Goal: Task Accomplishment & Management: Manage account settings

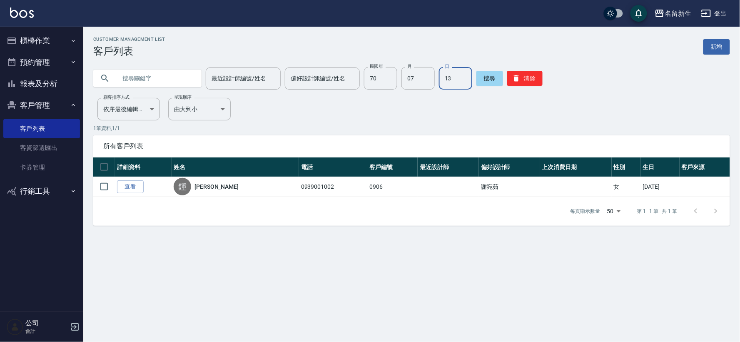
click at [539, 71] on div "最近設計師編號/姓名 最近設計師編號/姓名 偏好設計師編號/姓名 偏好設計師編號/姓名 民國年 70 民國年 月 07 月 日 13 日 搜尋 清除" at bounding box center [411, 78] width 637 height 22
click at [522, 82] on button "清除" at bounding box center [524, 78] width 35 height 15
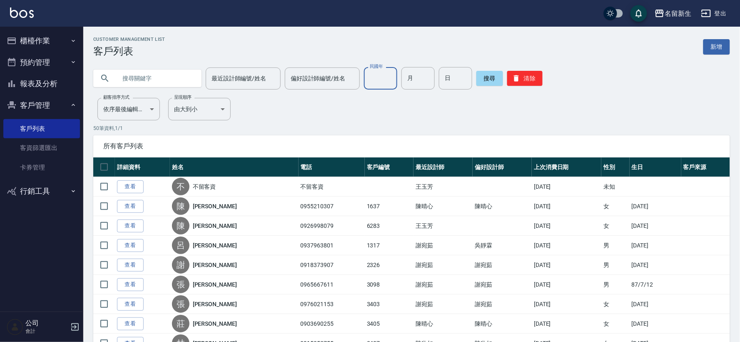
click at [375, 76] on div "民國年 民國年" at bounding box center [380, 78] width 33 height 22
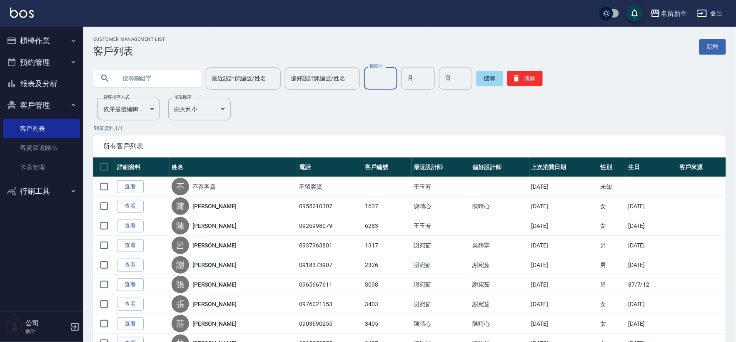
click at [375, 77] on input "民國年" at bounding box center [380, 78] width 33 height 22
click at [377, 74] on input "民國年" at bounding box center [380, 78] width 33 height 22
type input "70"
type input "09"
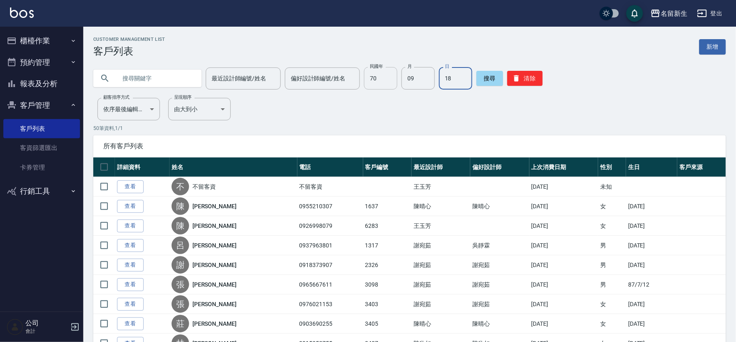
type input "18"
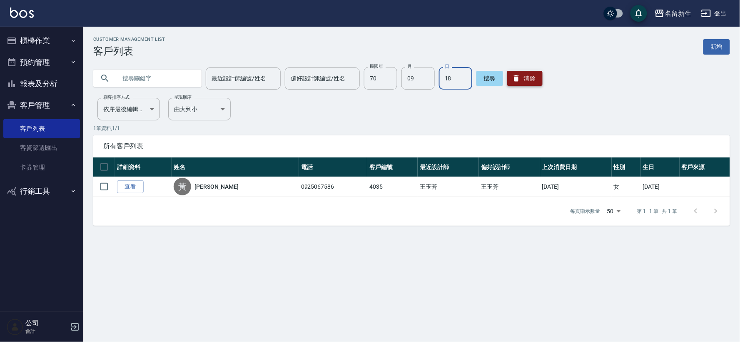
drag, startPoint x: 523, startPoint y: 75, endPoint x: 511, endPoint y: 80, distance: 13.1
click at [523, 75] on button "清除" at bounding box center [524, 78] width 35 height 15
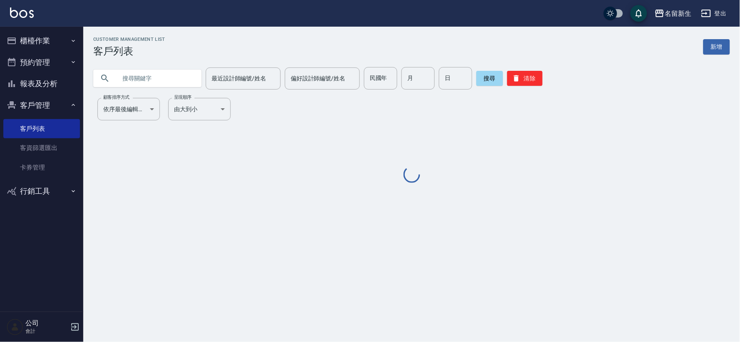
click at [157, 77] on input "text" at bounding box center [156, 78] width 78 height 22
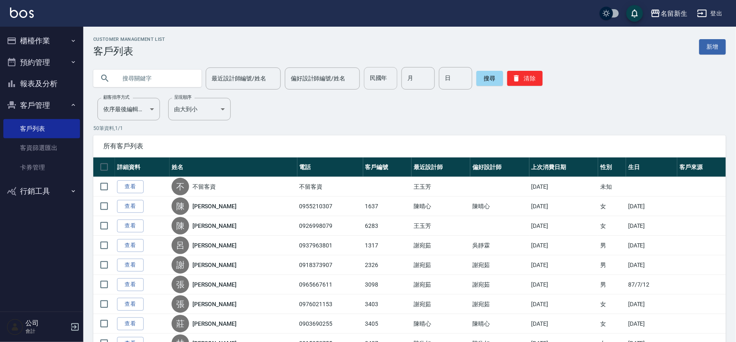
click at [383, 88] on input "民國年" at bounding box center [380, 78] width 33 height 22
type input "55"
type input "08"
type input "19"
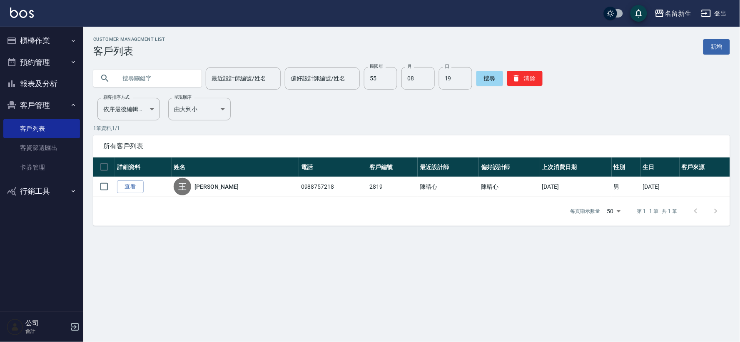
drag, startPoint x: 55, startPoint y: 205, endPoint x: 56, endPoint y: 265, distance: 60.4
click at [66, 195] on nav "櫃檯作業 打帳單 帳單列表 現金收支登錄 材料自購登錄 每日結帳 排班表 現場電腦打卡 預約管理 預約管理 單日預約紀錄 單週預約紀錄 報表及分析 報表目錄 …" at bounding box center [41, 169] width 83 height 285
drag, startPoint x: 723, startPoint y: 273, endPoint x: 518, endPoint y: 149, distance: 239.4
drag, startPoint x: 518, startPoint y: 149, endPoint x: 350, endPoint y: 50, distance: 194.6
click at [351, 44] on div "Customer Management List 客戶列表 新增" at bounding box center [411, 47] width 637 height 20
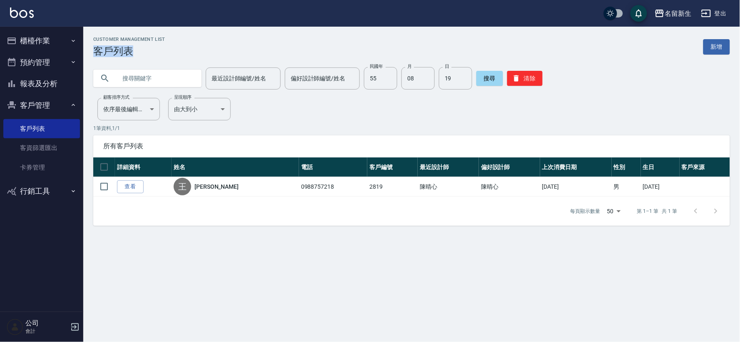
click at [122, 48] on h3 "客戶列表" at bounding box center [129, 51] width 72 height 12
click at [41, 50] on button "櫃檯作業" at bounding box center [41, 41] width 77 height 22
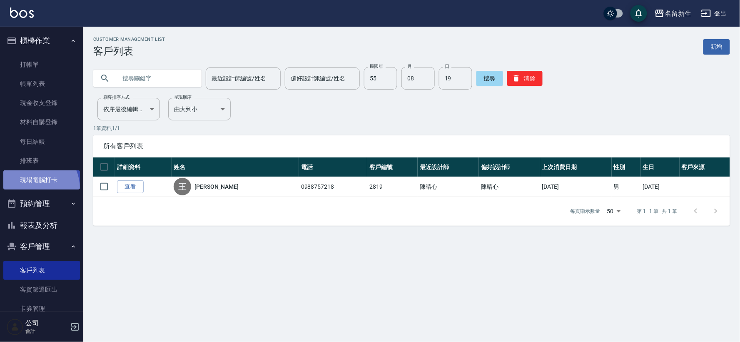
click at [31, 189] on link "現場電腦打卡" at bounding box center [41, 179] width 77 height 19
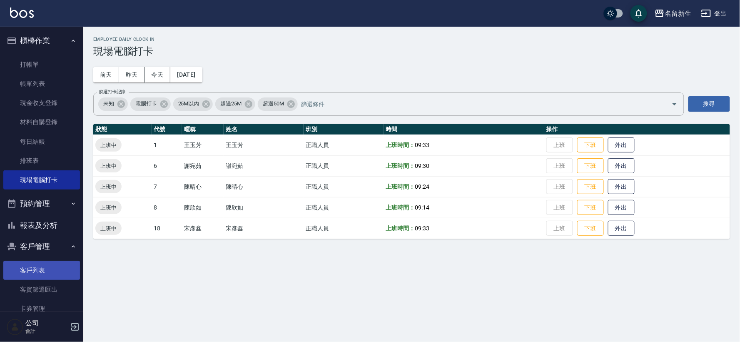
click at [57, 270] on link "客戶列表" at bounding box center [41, 270] width 77 height 19
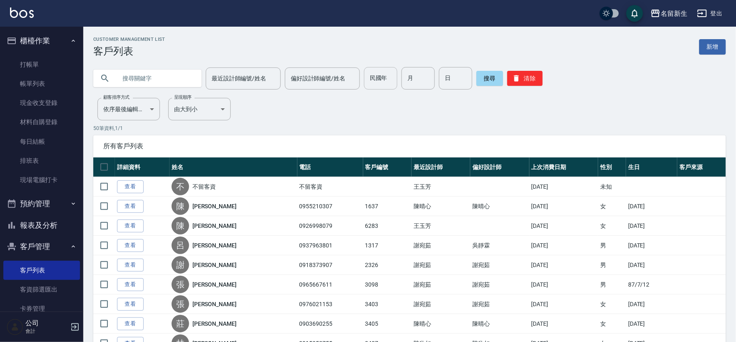
drag, startPoint x: 371, startPoint y: 64, endPoint x: 366, endPoint y: 75, distance: 12.3
click at [371, 64] on div "最近設計師編號/姓名 最近設計師編號/姓名 偏好設計師編號/姓名 偏好設計師編號/姓名 民國年 民國年 月 月 日 日 搜尋 清除" at bounding box center [404, 73] width 643 height 32
click at [370, 85] on input "民國年" at bounding box center [380, 78] width 33 height 22
type input "73"
type input "11"
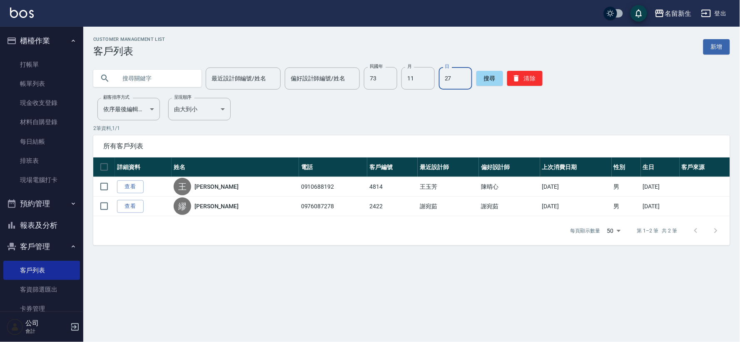
type input "2"
click at [409, 83] on input "11" at bounding box center [418, 78] width 33 height 22
click at [371, 84] on input "73" at bounding box center [380, 78] width 33 height 22
type input "76"
type input "06"
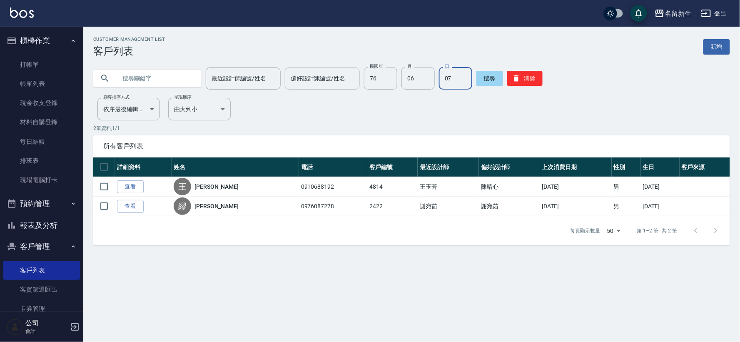
type input "07"
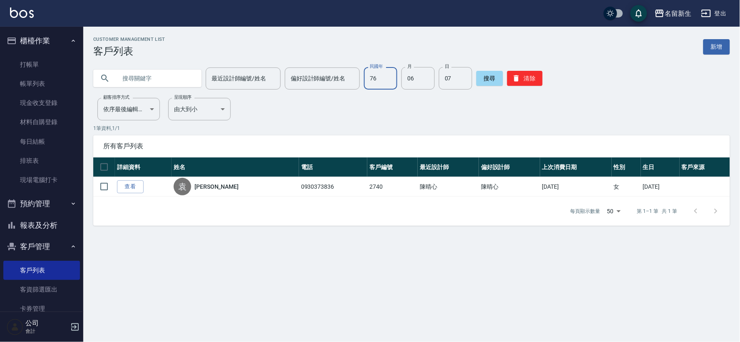
click at [390, 85] on input "76" at bounding box center [380, 78] width 33 height 22
click at [532, 75] on button "清除" at bounding box center [524, 78] width 35 height 15
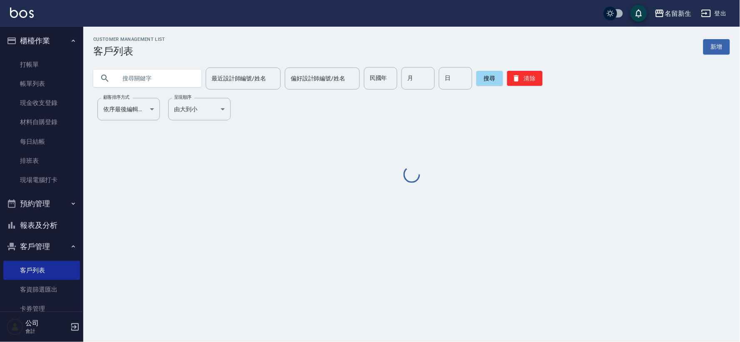
click at [163, 82] on input "text" at bounding box center [156, 78] width 78 height 22
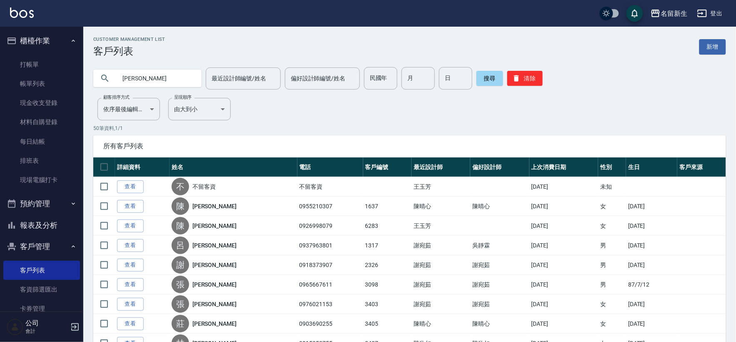
type input "[PERSON_NAME]"
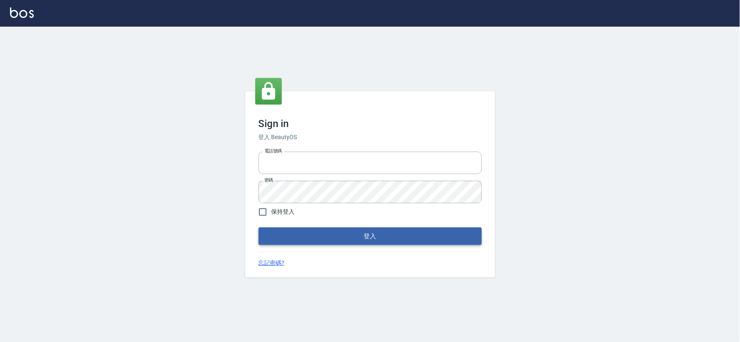
type input "034258365"
click at [326, 240] on button "登入" at bounding box center [370, 235] width 223 height 17
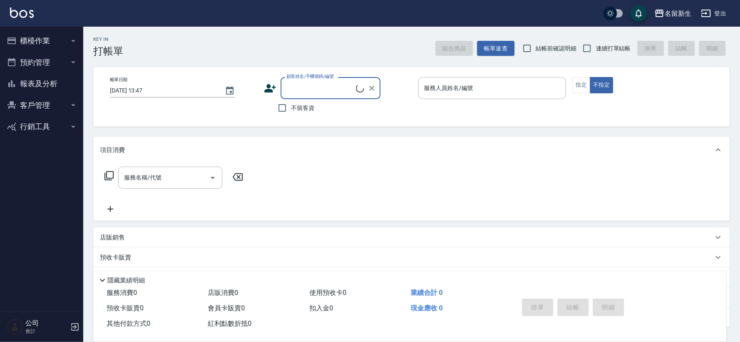
click at [58, 105] on button "客戶管理" at bounding box center [41, 106] width 77 height 22
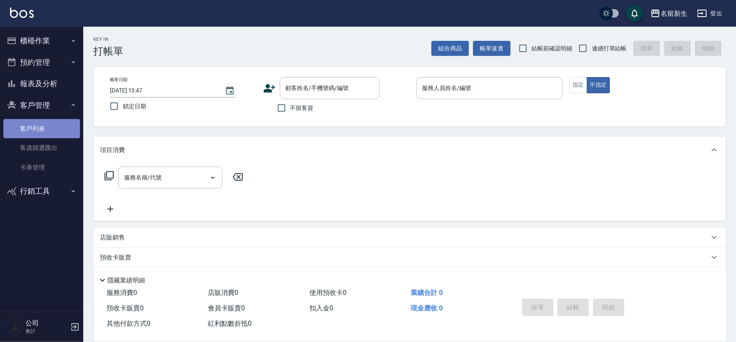
click at [48, 120] on link "客戶列表" at bounding box center [41, 128] width 77 height 19
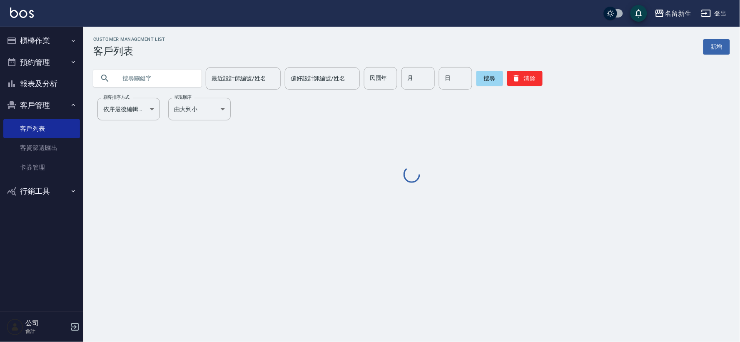
click at [382, 75] on div "民國年 民國年" at bounding box center [380, 78] width 33 height 22
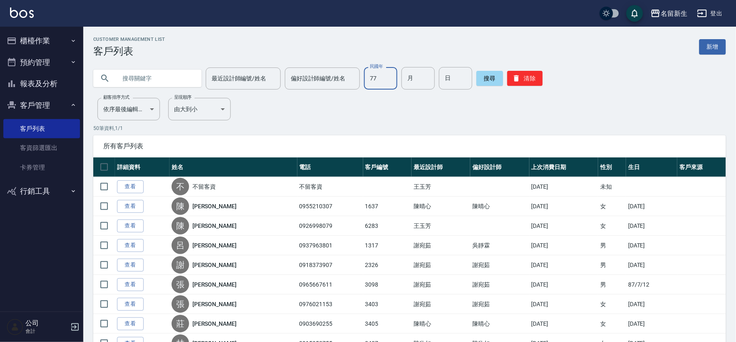
type input "77"
type input "06"
type input "05"
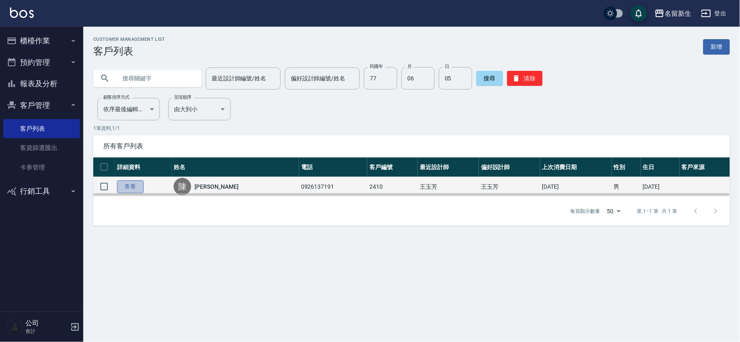
click at [136, 186] on link "查看" at bounding box center [130, 186] width 27 height 13
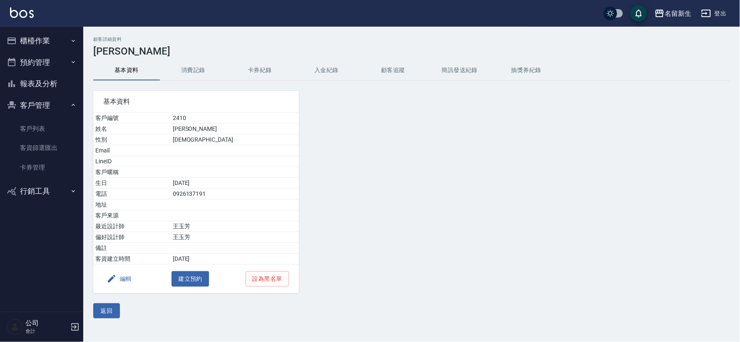
click at [184, 64] on button "消費記錄" at bounding box center [193, 70] width 67 height 20
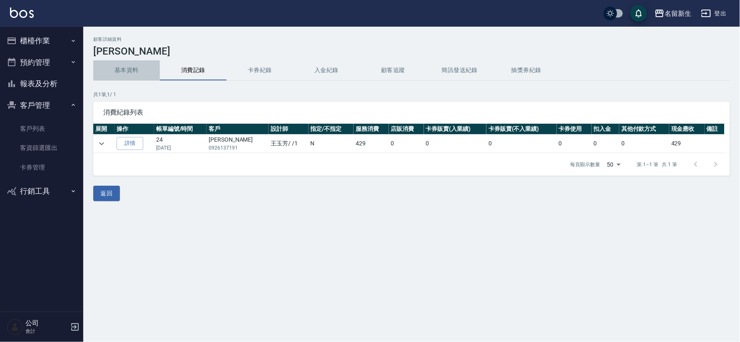
click at [130, 70] on button "基本資料" at bounding box center [126, 70] width 67 height 20
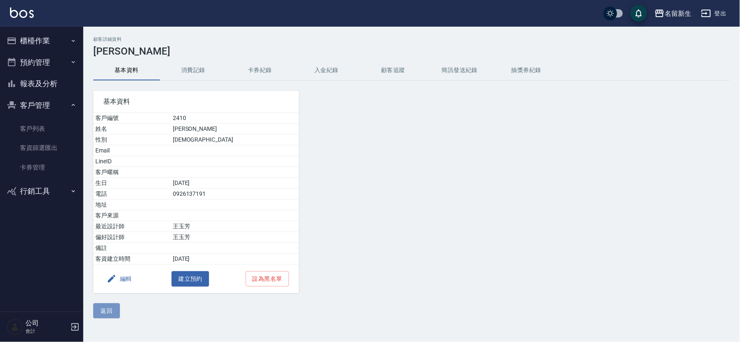
click at [106, 312] on button "返回" at bounding box center [106, 310] width 27 height 15
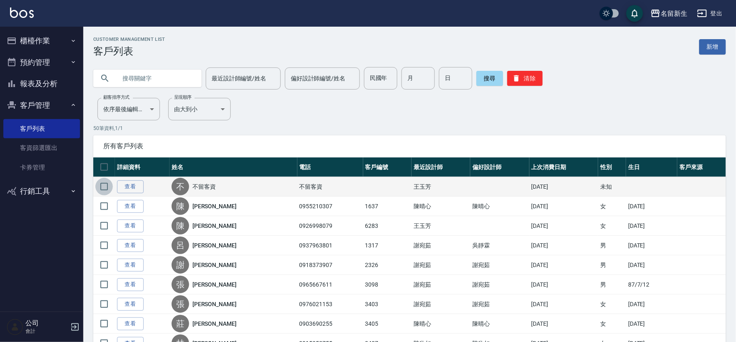
click at [105, 181] on input "checkbox" at bounding box center [103, 186] width 17 height 17
checkbox input "true"
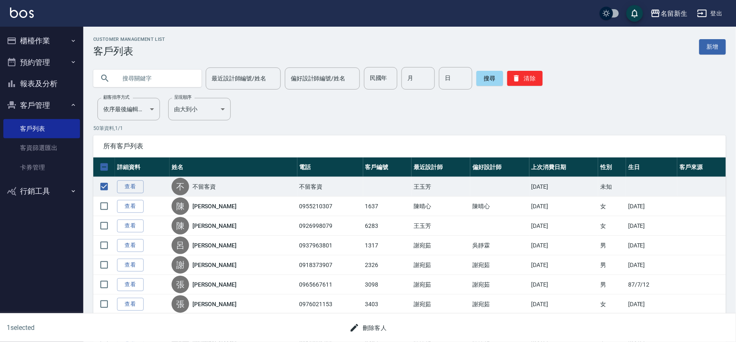
click at [374, 327] on button "刪除客人" at bounding box center [368, 327] width 44 height 15
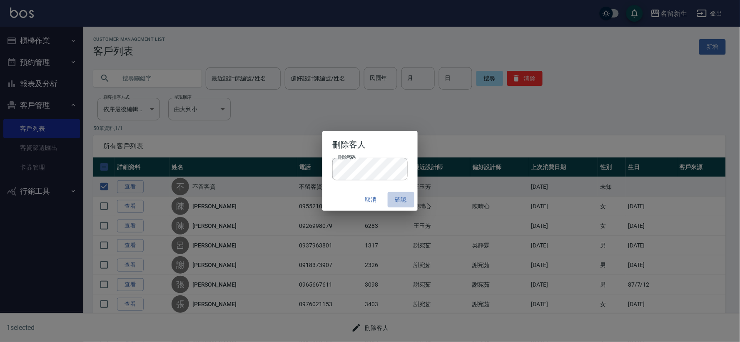
click at [399, 202] on button "確認" at bounding box center [401, 199] width 27 height 15
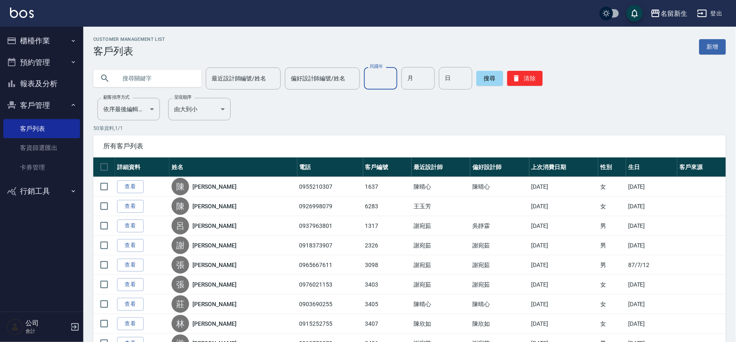
click at [380, 73] on div "民國年 民國年" at bounding box center [380, 78] width 33 height 22
type input "77"
type input "06"
type input "05"
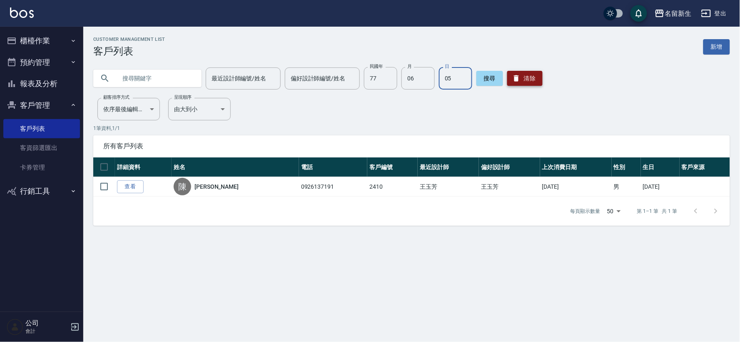
click at [535, 74] on button "清除" at bounding box center [524, 78] width 35 height 15
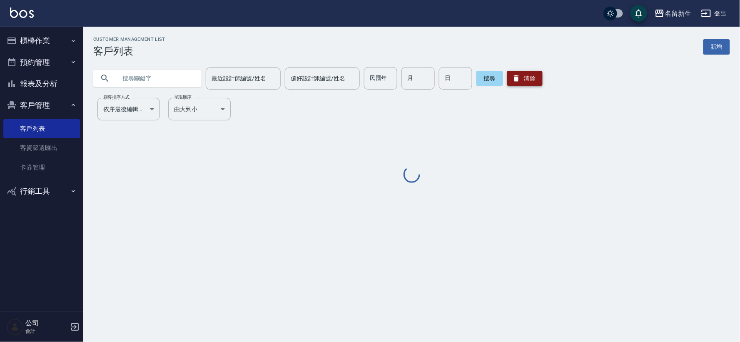
click at [535, 74] on button "清除" at bounding box center [524, 78] width 35 height 15
click at [167, 74] on input "text" at bounding box center [156, 78] width 78 height 22
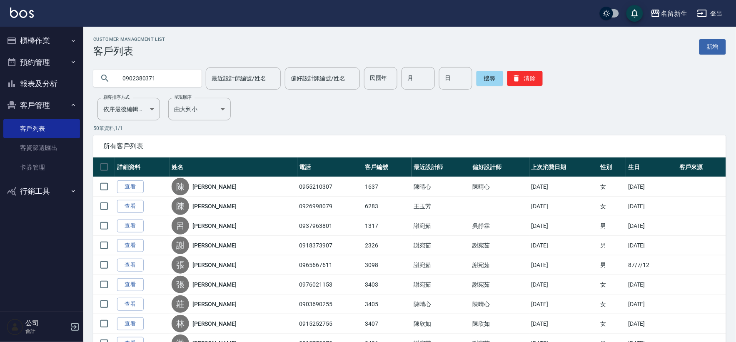
type input "0902380371"
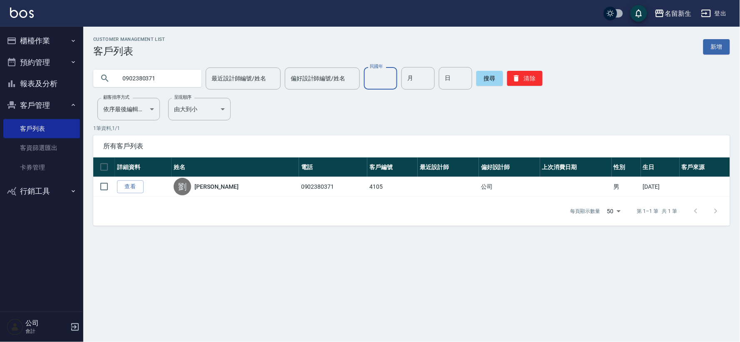
click at [385, 71] on input "民國年" at bounding box center [380, 78] width 33 height 22
type input "85"
type input "01"
type input "16"
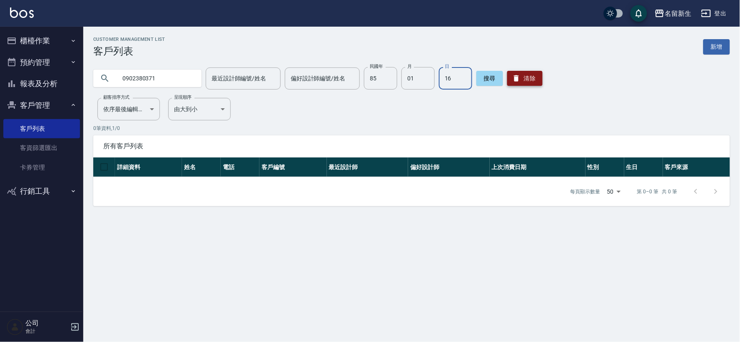
click at [522, 83] on button "清除" at bounding box center [524, 78] width 35 height 15
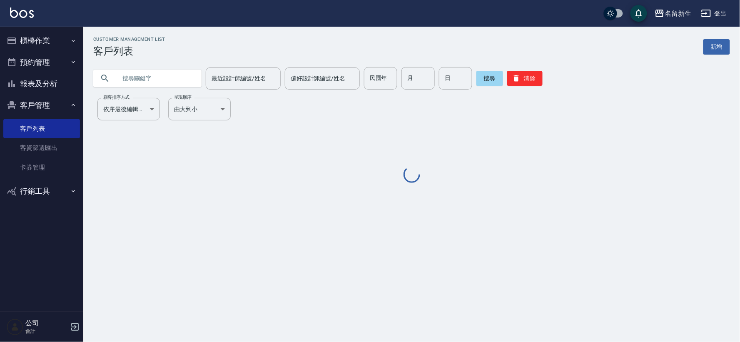
click at [168, 77] on input "text" at bounding box center [156, 78] width 78 height 22
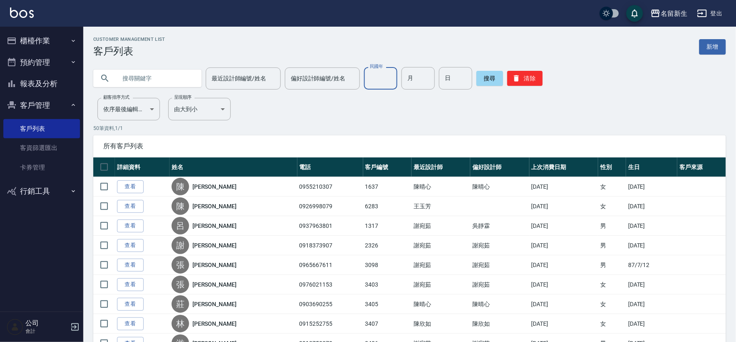
click at [390, 79] on input "民國年" at bounding box center [380, 78] width 33 height 22
click at [389, 80] on input "850" at bounding box center [380, 78] width 33 height 22
type input "85"
type input "01"
type input "16"
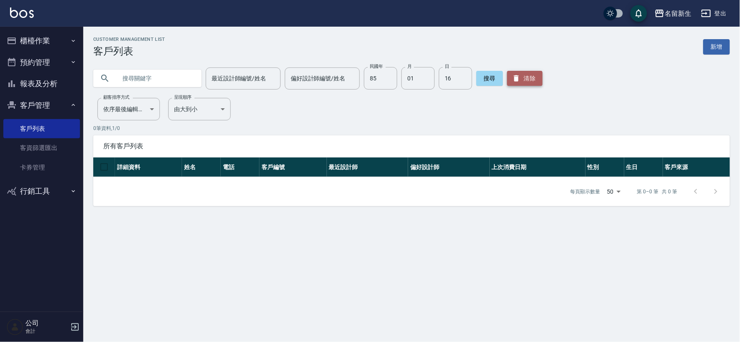
click at [525, 80] on button "清除" at bounding box center [524, 78] width 35 height 15
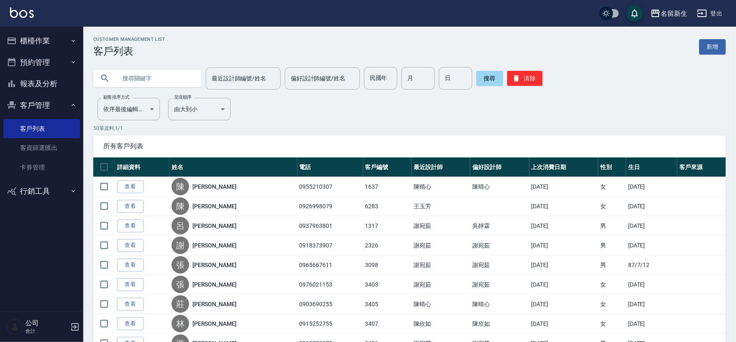
click at [172, 80] on input "text" at bounding box center [156, 78] width 78 height 22
type input "j"
click at [148, 80] on input "text" at bounding box center [156, 78] width 78 height 22
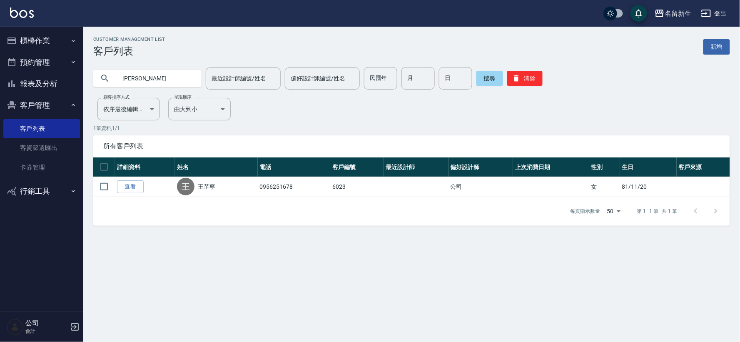
click at [152, 80] on input "王芷" at bounding box center [156, 78] width 78 height 22
type input "王芷琳"
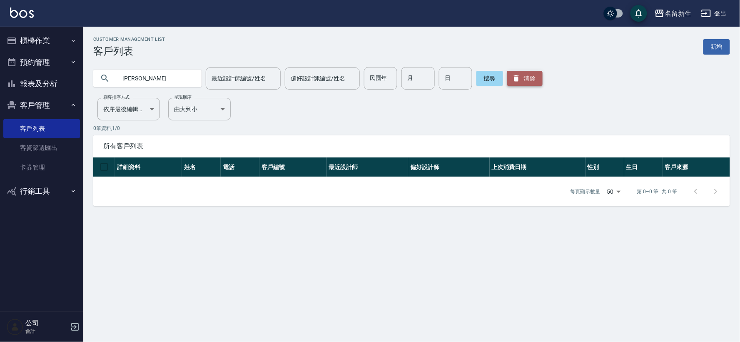
click at [512, 77] on icon "button" at bounding box center [516, 78] width 8 height 8
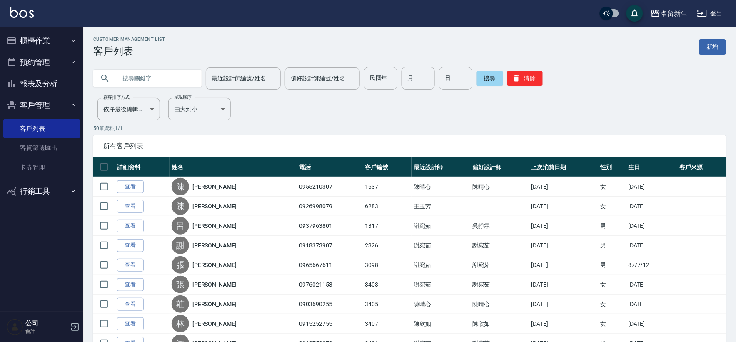
click at [149, 74] on input "text" at bounding box center [156, 78] width 78 height 22
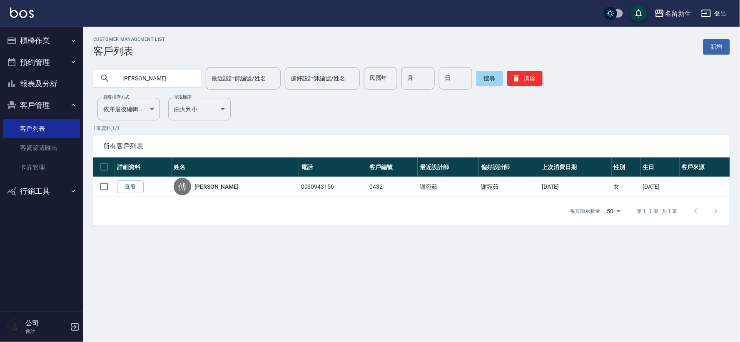
type input "傅"
type input "黃冠"
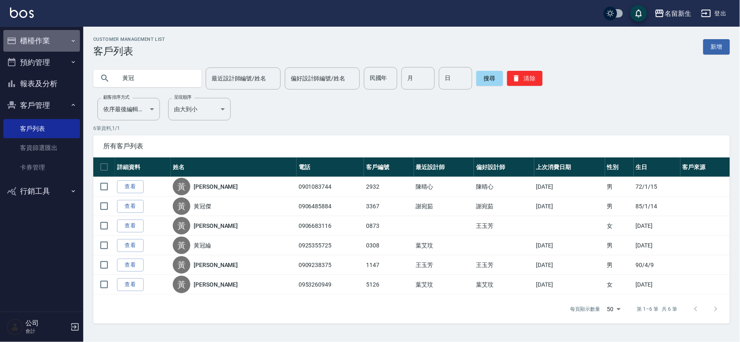
click at [57, 46] on button "櫃檯作業" at bounding box center [41, 41] width 77 height 22
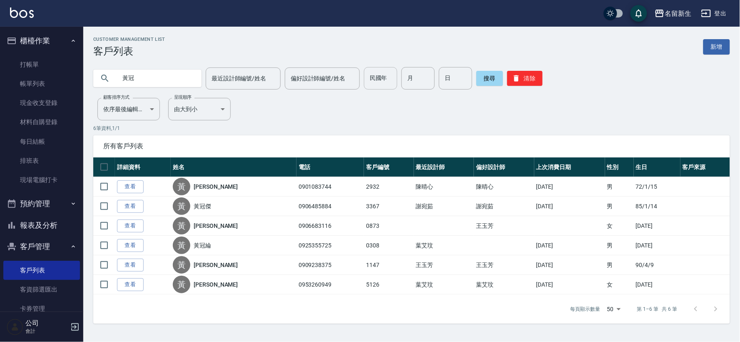
click at [385, 83] on input "民國年" at bounding box center [380, 78] width 33 height 22
click at [531, 84] on button "清除" at bounding box center [524, 78] width 35 height 15
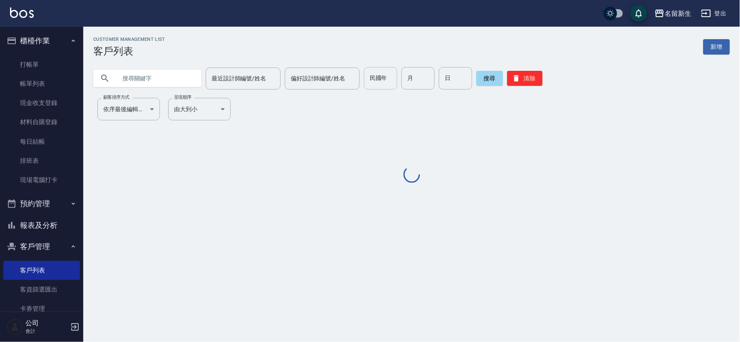
click at [377, 82] on div "民國年 民國年" at bounding box center [380, 78] width 33 height 22
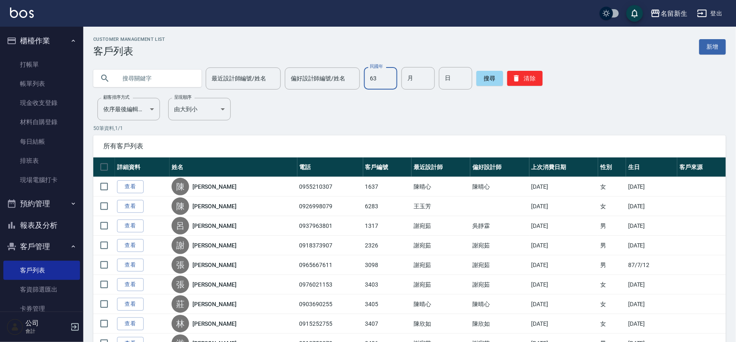
type input "63"
type input "10"
type input "07"
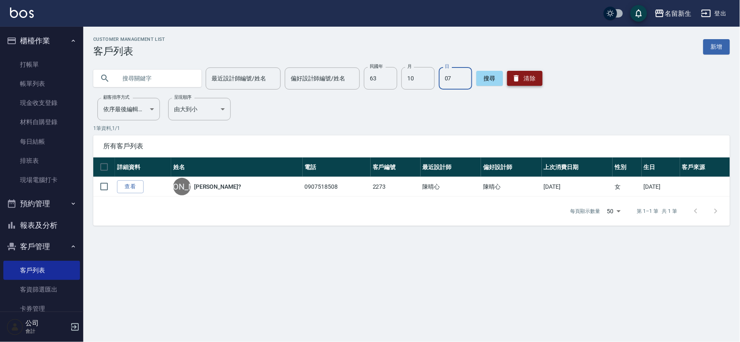
click at [537, 85] on button "清除" at bounding box center [524, 78] width 35 height 15
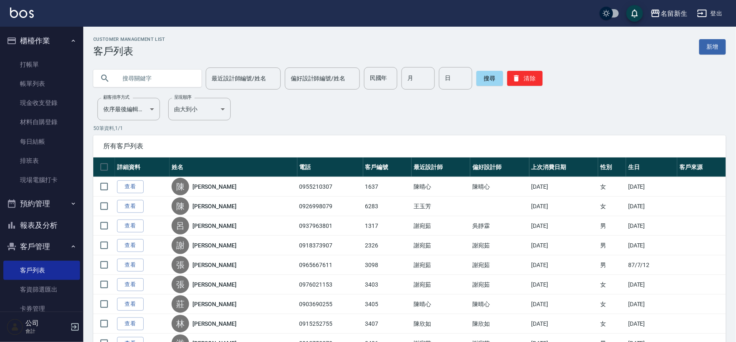
click at [36, 44] on button "櫃檯作業" at bounding box center [41, 41] width 77 height 22
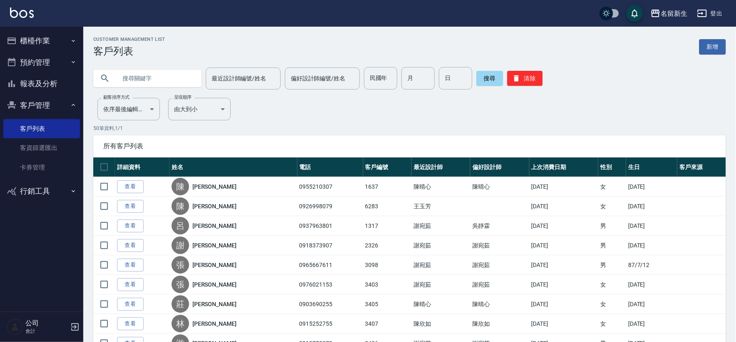
click at [34, 82] on button "報表及分析" at bounding box center [41, 84] width 77 height 22
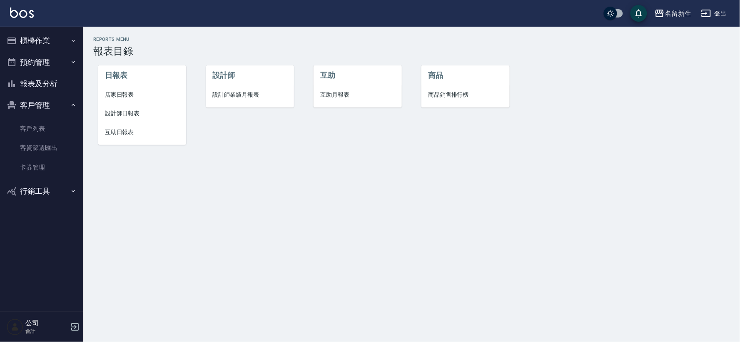
click at [234, 95] on span "設計師業績月報表" at bounding box center [250, 94] width 75 height 9
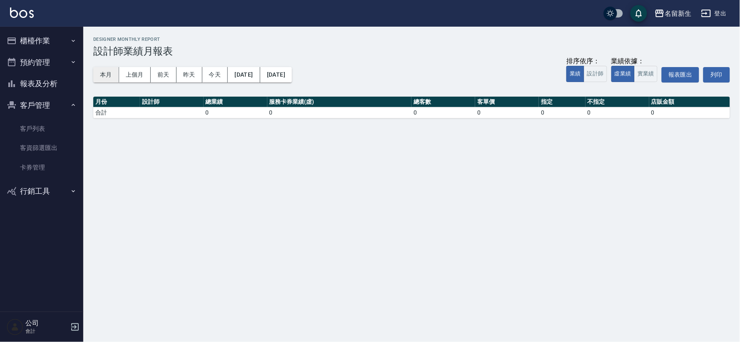
click at [107, 74] on button "本月" at bounding box center [106, 74] width 26 height 15
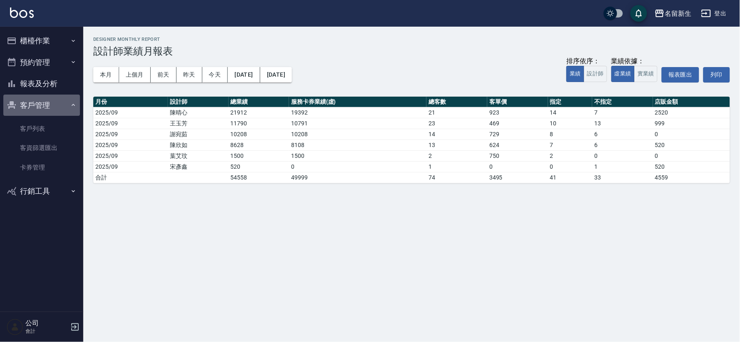
click at [34, 102] on button "客戶管理" at bounding box center [41, 106] width 77 height 22
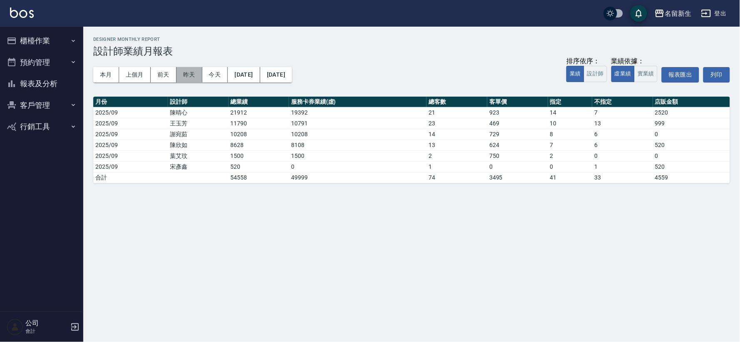
click at [188, 79] on button "昨天" at bounding box center [190, 74] width 26 height 15
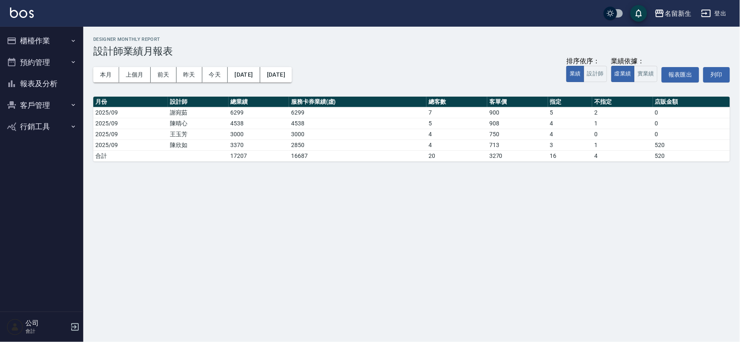
click at [22, 31] on button "櫃檯作業" at bounding box center [41, 41] width 77 height 22
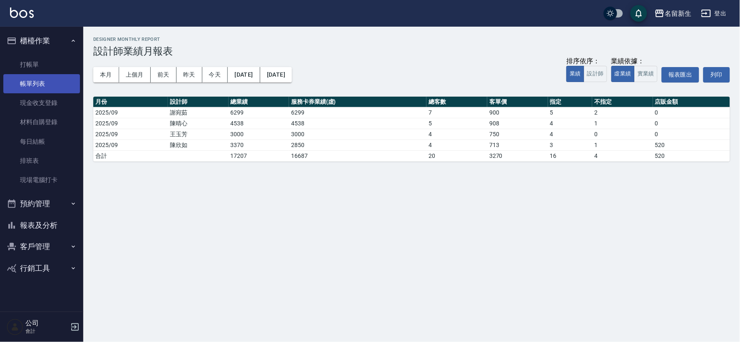
click at [50, 80] on link "帳單列表" at bounding box center [41, 83] width 77 height 19
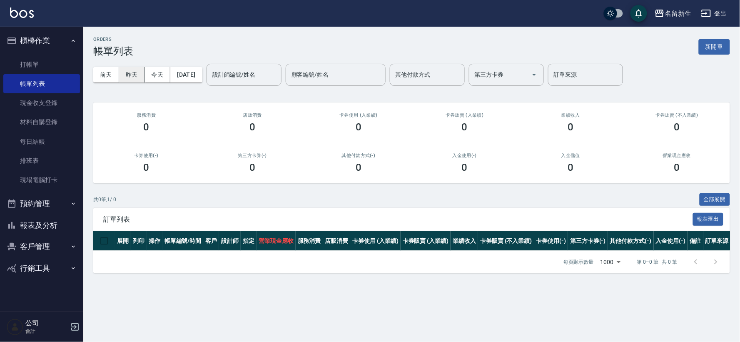
click at [132, 72] on button "昨天" at bounding box center [132, 74] width 26 height 15
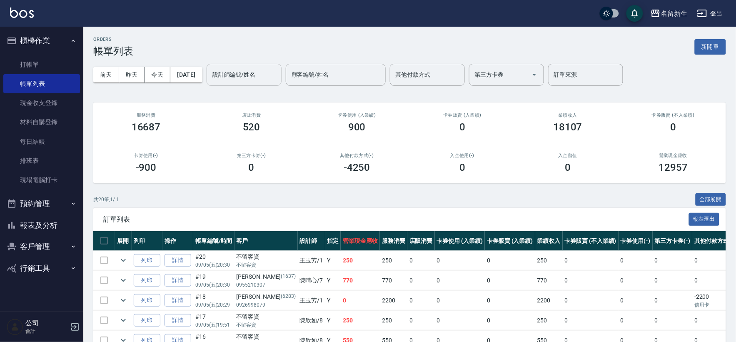
click at [263, 70] on div "設計師編號/姓名 設計師編號/姓名" at bounding box center [244, 75] width 75 height 22
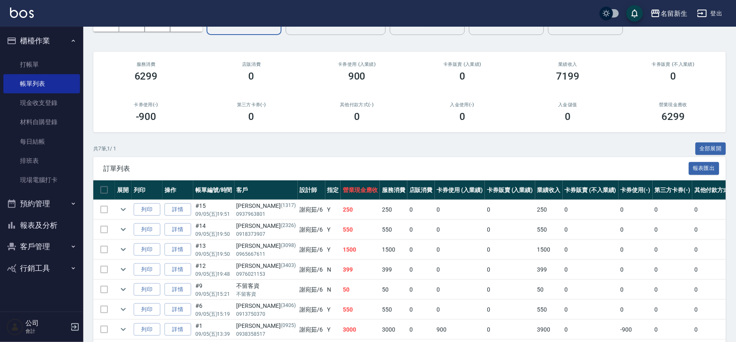
scroll to position [89, 0]
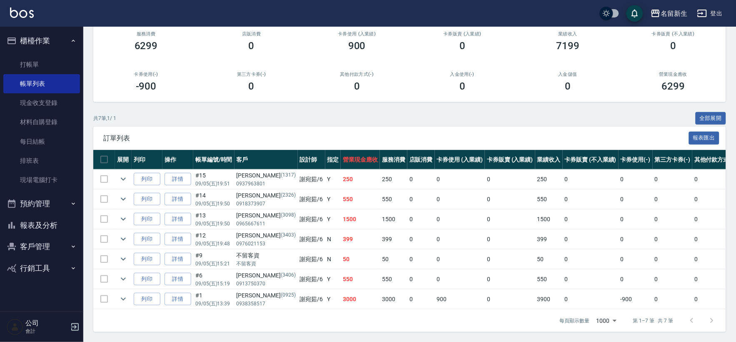
type input "謝宛茹-6"
click at [24, 35] on button "櫃檯作業" at bounding box center [41, 41] width 77 height 22
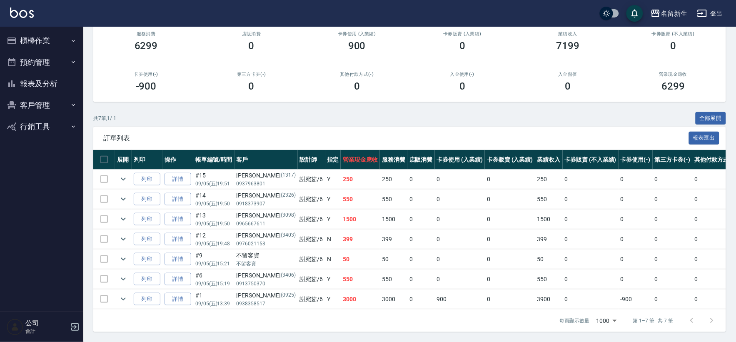
click at [37, 87] on button "報表及分析" at bounding box center [41, 84] width 77 height 22
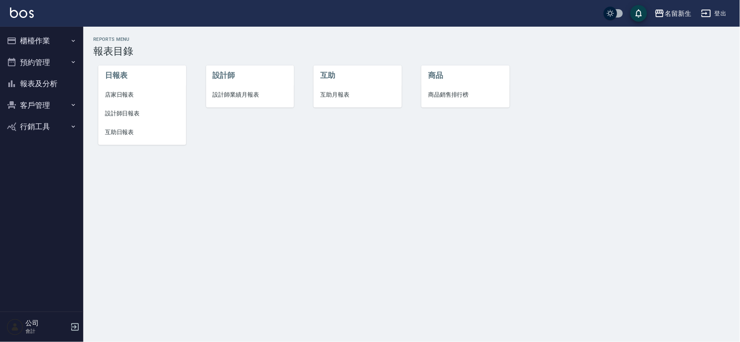
click at [257, 90] on span "設計師業績月報表" at bounding box center [250, 94] width 75 height 9
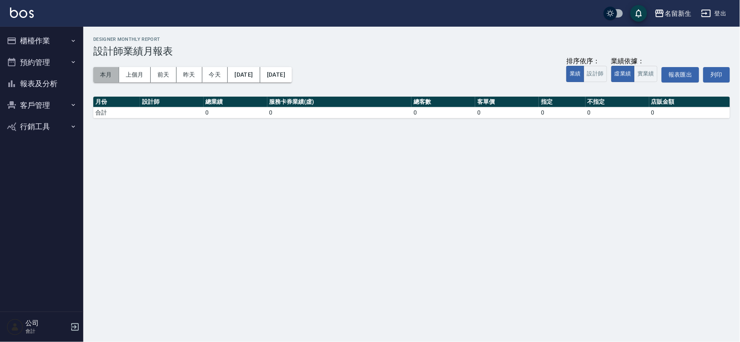
click at [105, 77] on button "本月" at bounding box center [106, 74] width 26 height 15
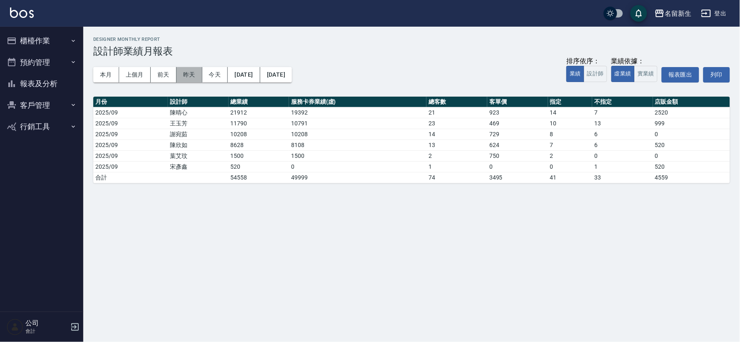
click at [189, 77] on button "昨天" at bounding box center [190, 74] width 26 height 15
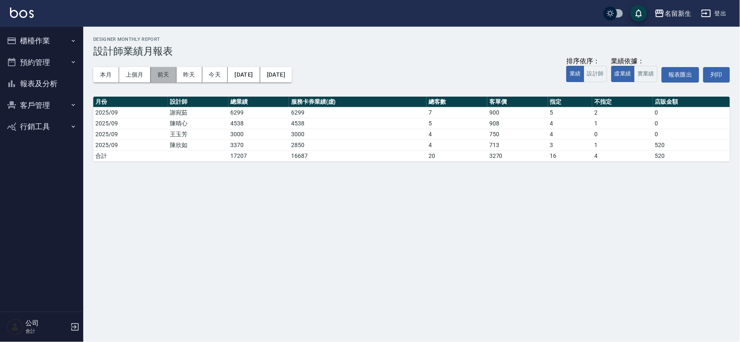
click at [172, 71] on button "前天" at bounding box center [164, 74] width 26 height 15
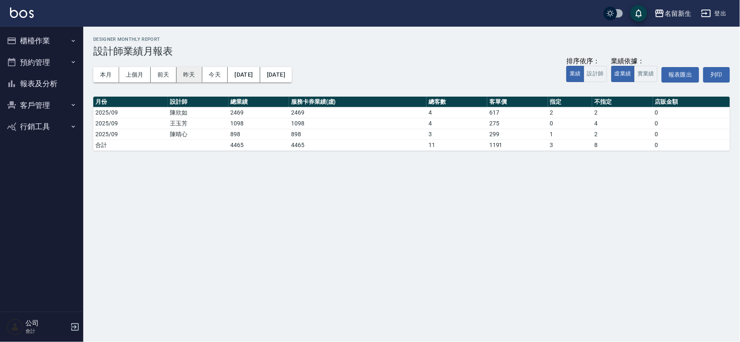
click at [180, 75] on button "昨天" at bounding box center [190, 74] width 26 height 15
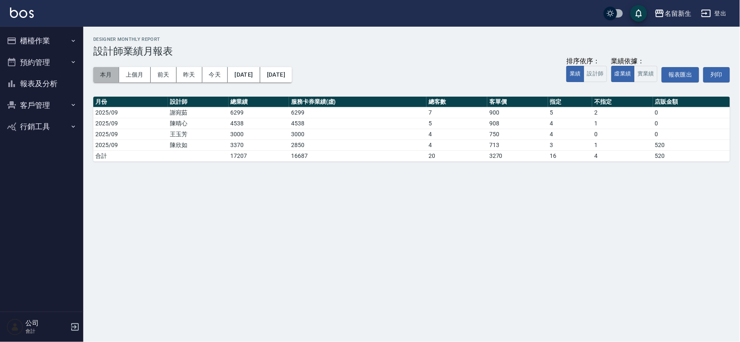
click at [110, 77] on button "本月" at bounding box center [106, 74] width 26 height 15
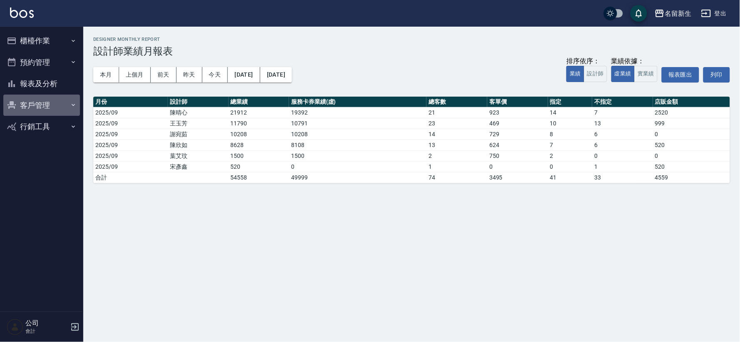
click at [43, 103] on button "客戶管理" at bounding box center [41, 106] width 77 height 22
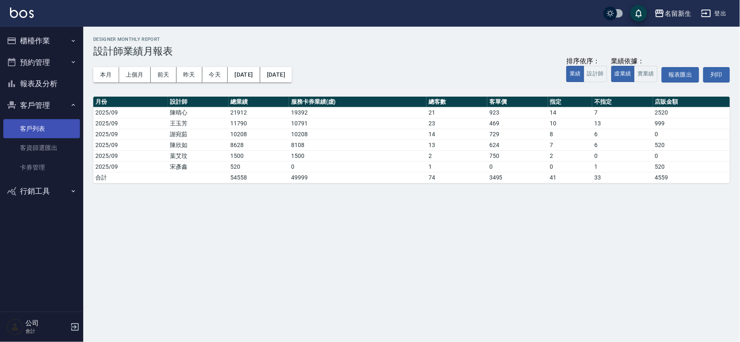
click at [40, 127] on link "客戶列表" at bounding box center [41, 128] width 77 height 19
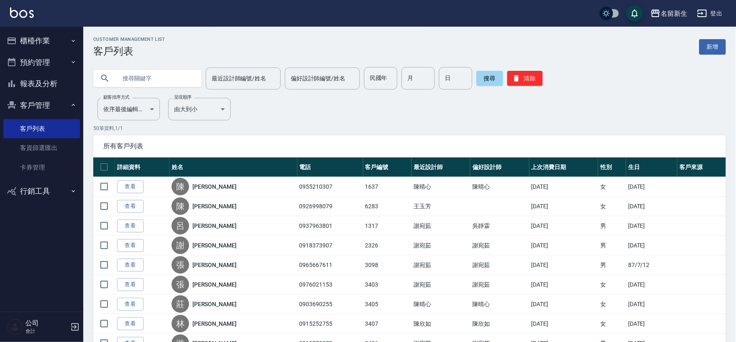
click at [43, 107] on button "客戶管理" at bounding box center [41, 106] width 77 height 22
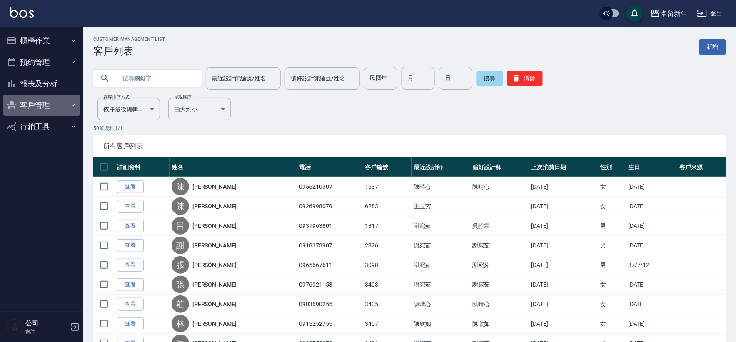
click at [43, 105] on button "客戶管理" at bounding box center [41, 106] width 77 height 22
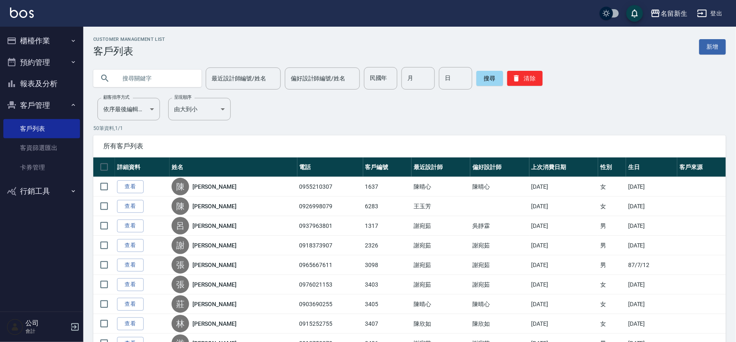
click at [38, 103] on button "客戶管理" at bounding box center [41, 106] width 77 height 22
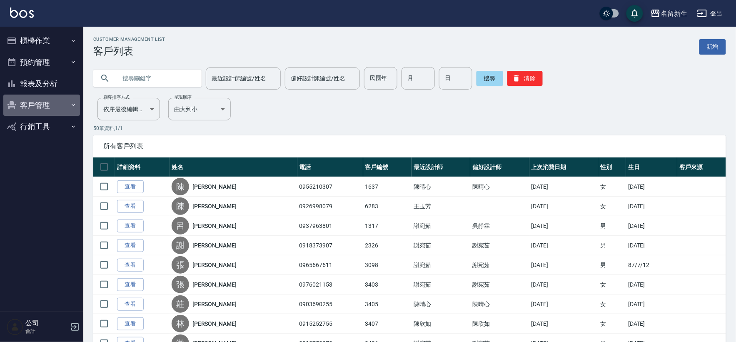
click at [38, 103] on button "客戶管理" at bounding box center [41, 106] width 77 height 22
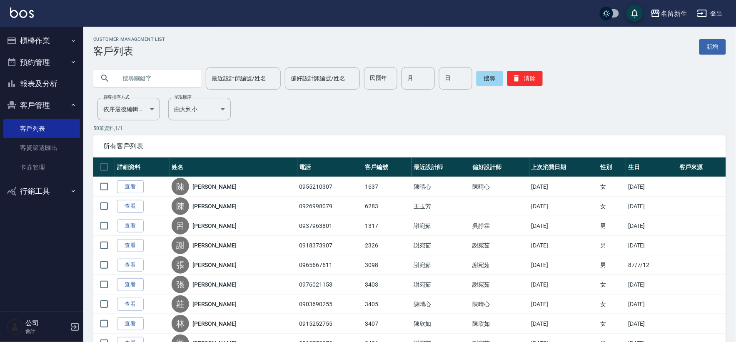
click at [38, 118] on ul "客戶列表 客資篩選匯出 卡券管理" at bounding box center [41, 148] width 77 height 65
click at [39, 104] on button "客戶管理" at bounding box center [41, 106] width 77 height 22
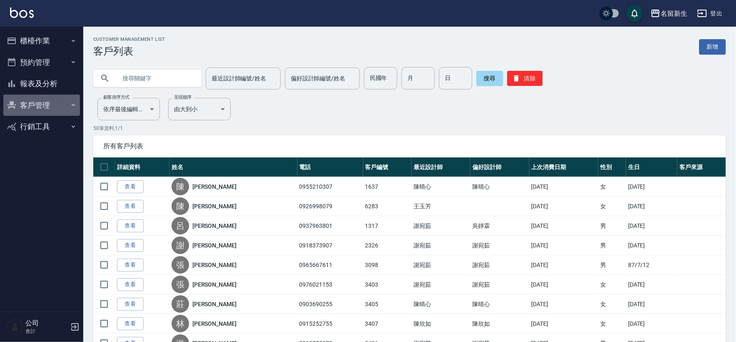
click at [39, 105] on button "客戶管理" at bounding box center [41, 106] width 77 height 22
